Goal: Navigation & Orientation: Find specific page/section

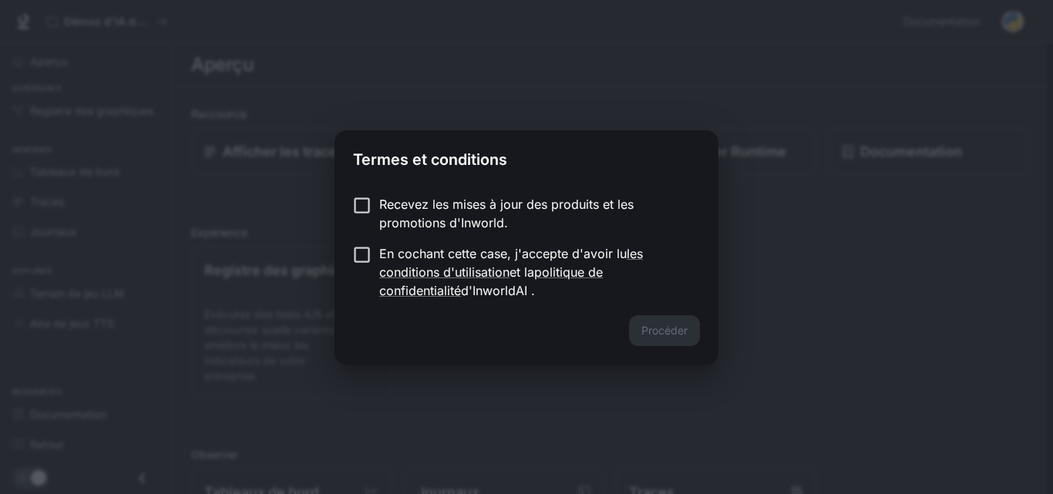
click at [361, 253] on form "Recevez les mises à jour des produits et les promotions d'Inworld. En cochant c…" at bounding box center [526, 247] width 347 height 105
click at [665, 328] on font "Procéder" at bounding box center [664, 330] width 46 height 13
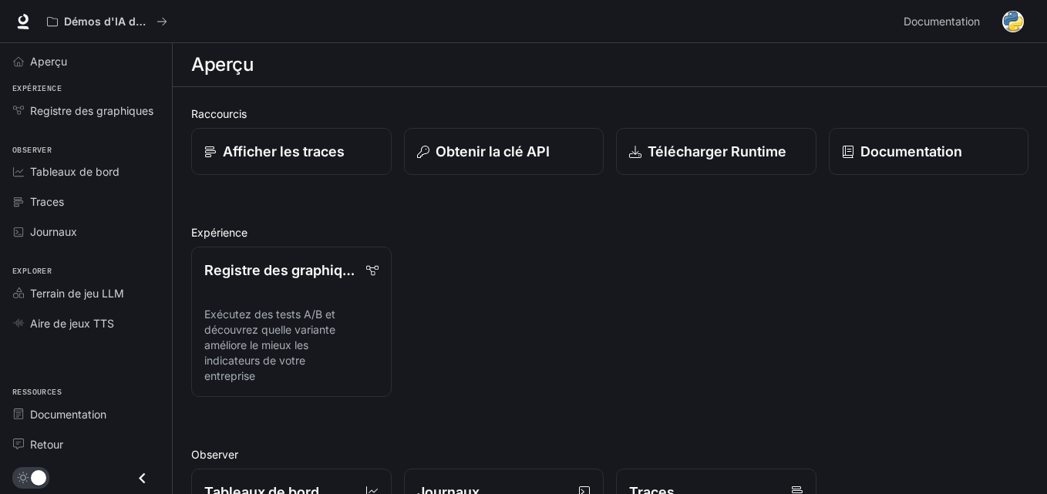
click at [96, 157] on li "Tableaux de bord" at bounding box center [86, 171] width 172 height 30
click at [96, 163] on span "Tableaux de bord" at bounding box center [74, 171] width 89 height 16
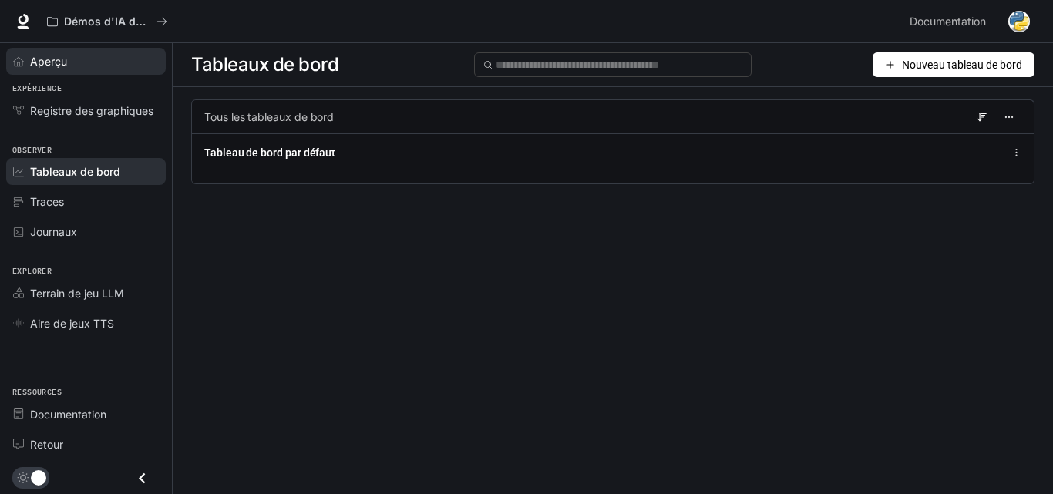
click at [68, 58] on div "Aperçu" at bounding box center [94, 61] width 129 height 16
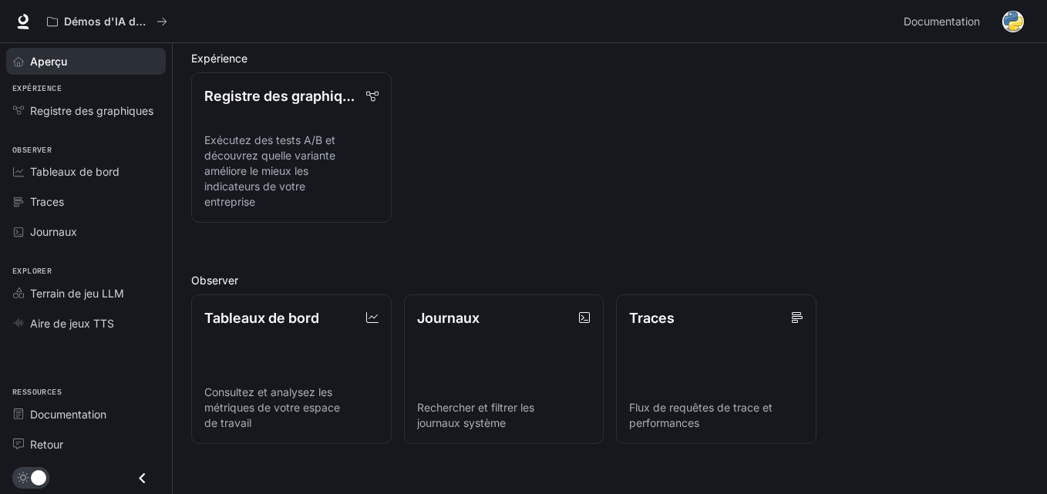
scroll to position [175, 0]
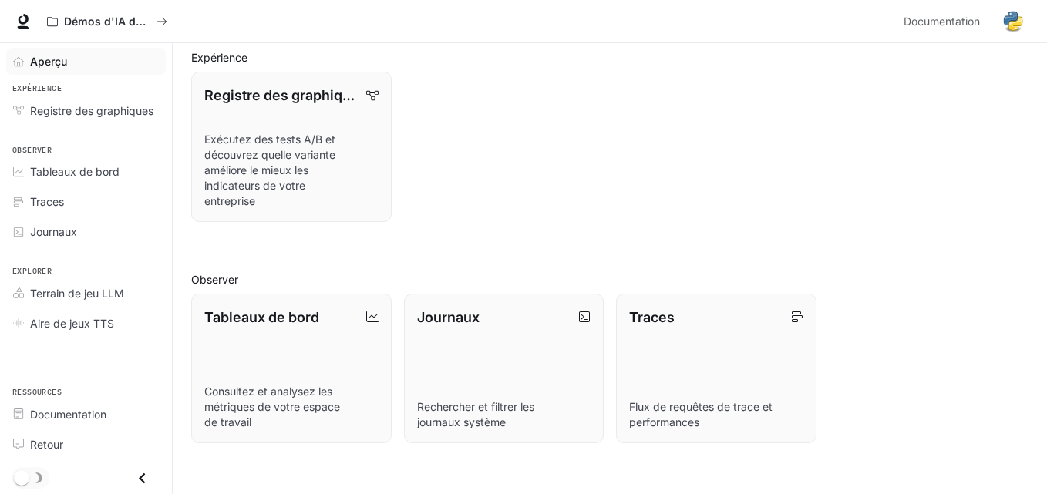
click at [796, 217] on div "Registre des graphiques Exécutez des tests A/B et découvrez quelle variante amé…" at bounding box center [603, 140] width 849 height 163
